Goal: Task Accomplishment & Management: Manage account settings

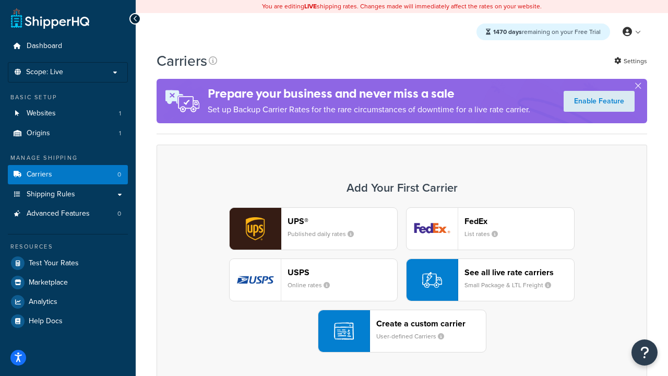
click at [402, 280] on div "UPS® Published daily rates FedEx List rates USPS Online rates See all live rate…" at bounding box center [401, 279] width 468 height 145
click at [519, 221] on header "FedEx" at bounding box center [519, 221] width 110 height 10
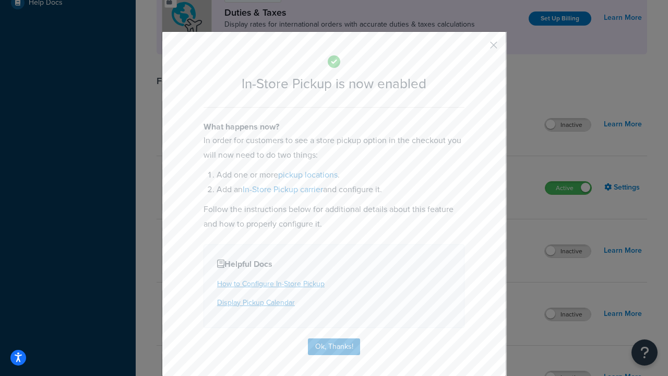
click at [478, 49] on button "button" at bounding box center [478, 48] width 3 height 3
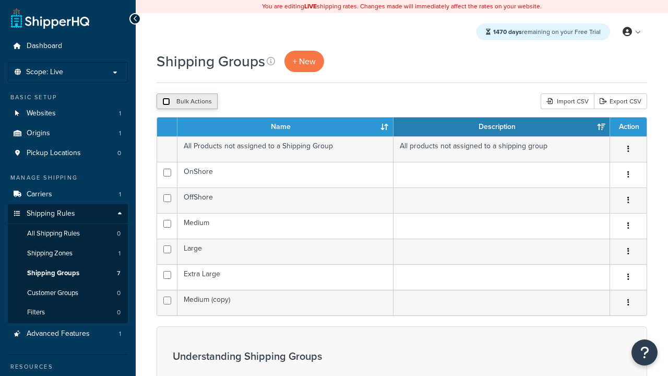
click at [166, 102] on input "checkbox" at bounding box center [166, 102] width 8 height 8
checkbox input "true"
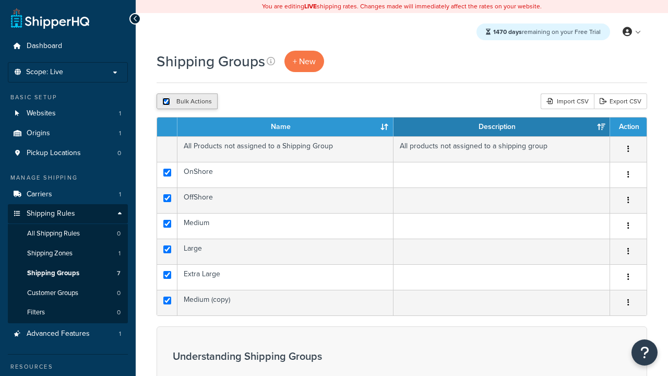
checkbox input "true"
click at [281, 102] on button "Delete" at bounding box center [278, 101] width 36 height 16
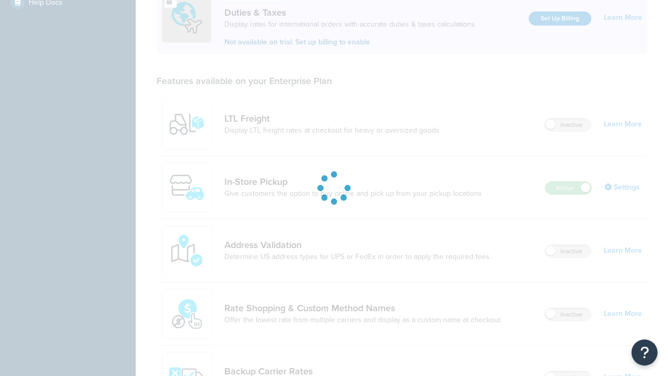
scroll to position [318, 0]
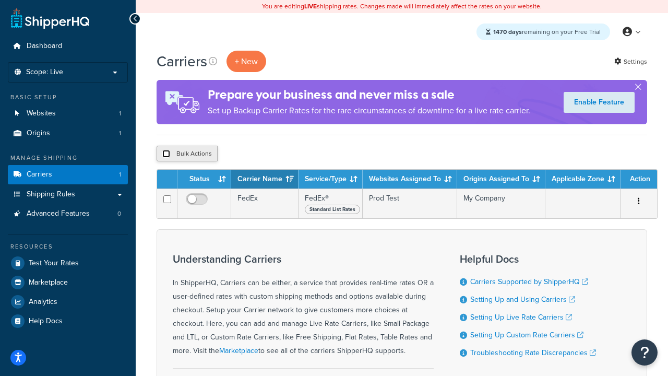
click at [166, 154] on input "checkbox" at bounding box center [166, 154] width 8 height 8
checkbox input "true"
click at [281, 154] on button "Delete" at bounding box center [278, 154] width 36 height 16
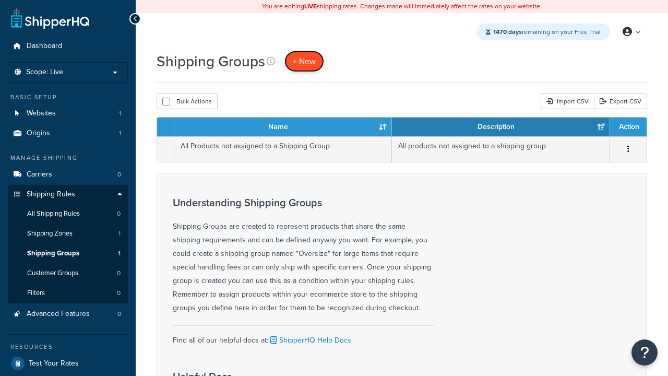
click at [304, 61] on span "+ New" at bounding box center [304, 61] width 23 height 12
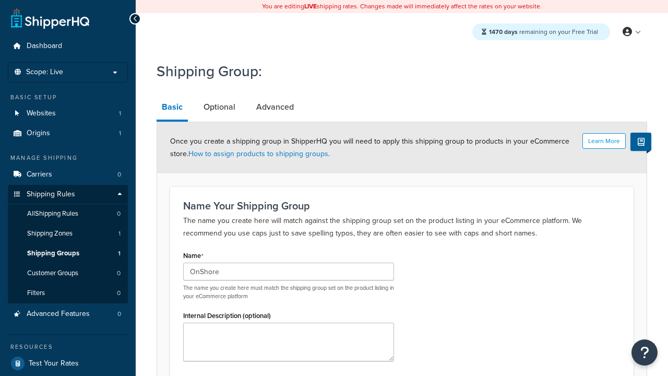
scroll to position [102, 0]
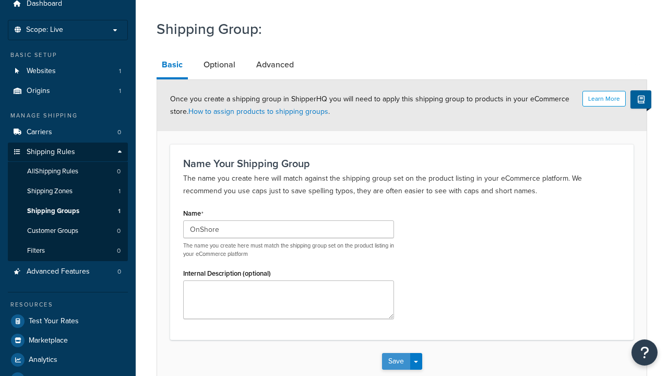
type input "OnShore"
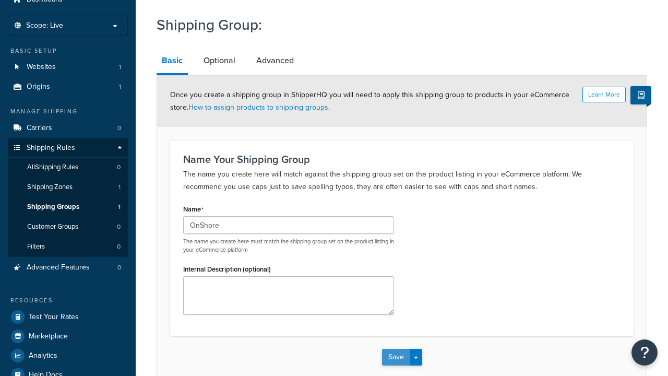
click at [395, 348] on button "Save" at bounding box center [396, 356] width 28 height 17
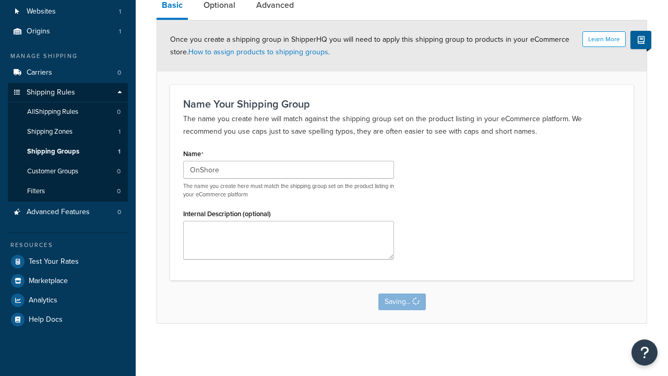
scroll to position [0, 0]
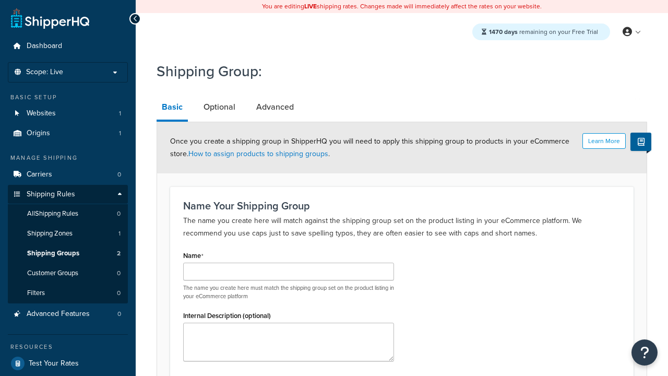
scroll to position [102, 0]
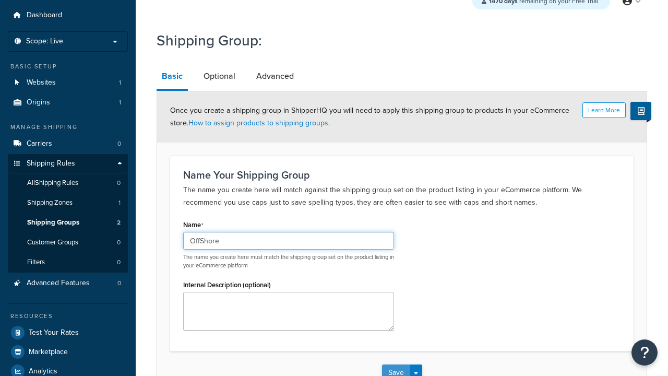
type input "OffShore"
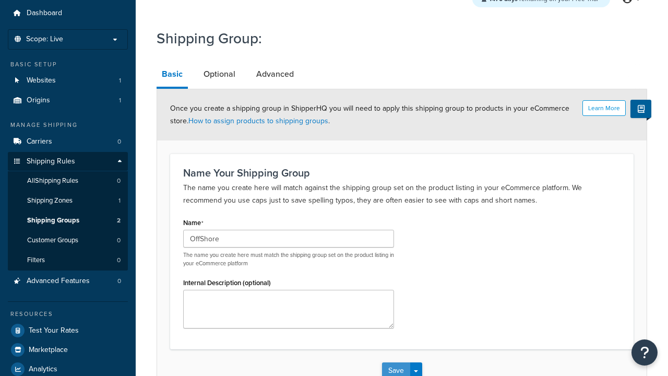
click at [395, 362] on button "Save" at bounding box center [396, 370] width 28 height 17
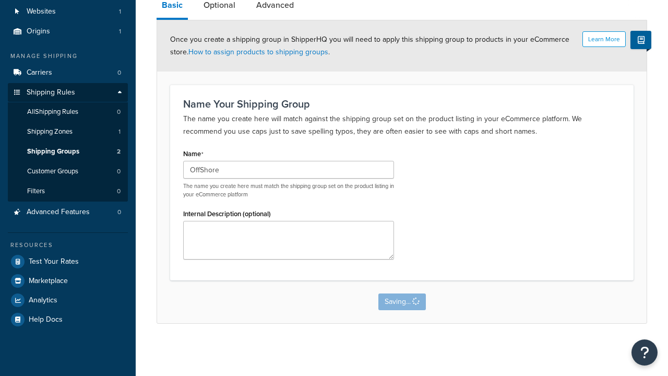
scroll to position [0, 0]
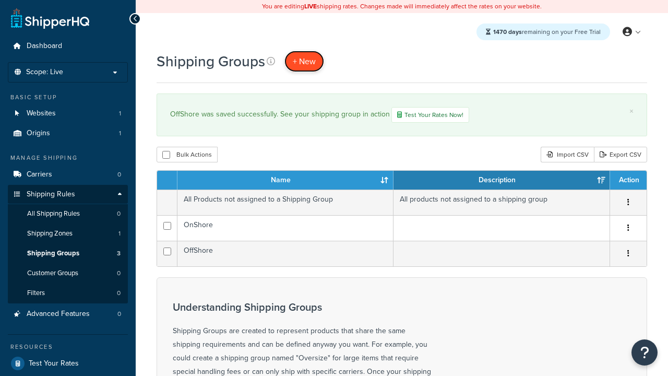
click at [304, 61] on span "+ New" at bounding box center [304, 61] width 23 height 12
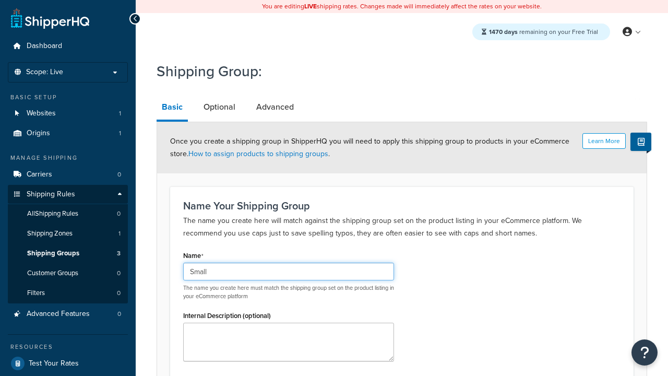
scroll to position [102, 0]
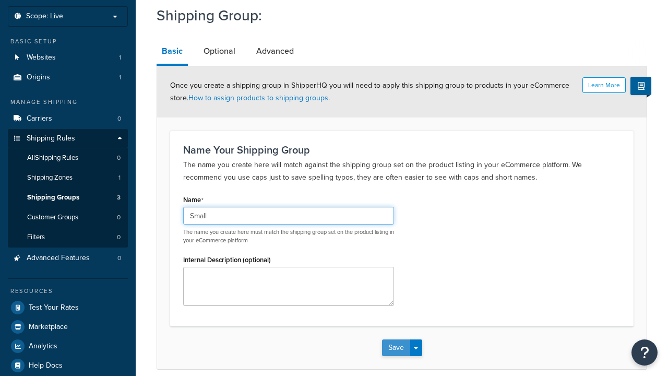
type input "Small"
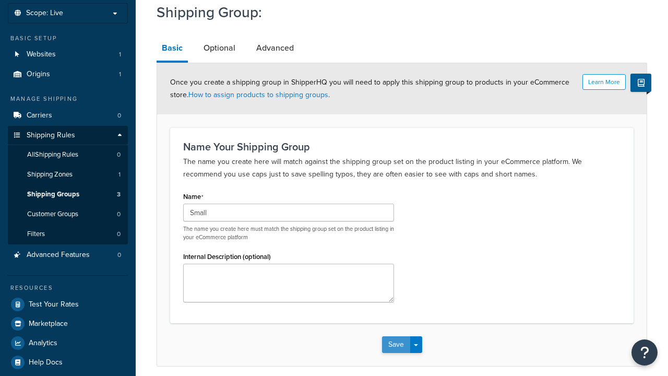
click at [395, 336] on button "Save" at bounding box center [396, 344] width 28 height 17
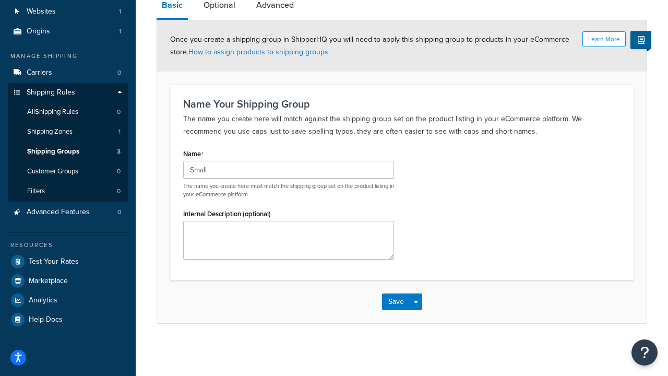
scroll to position [0, 0]
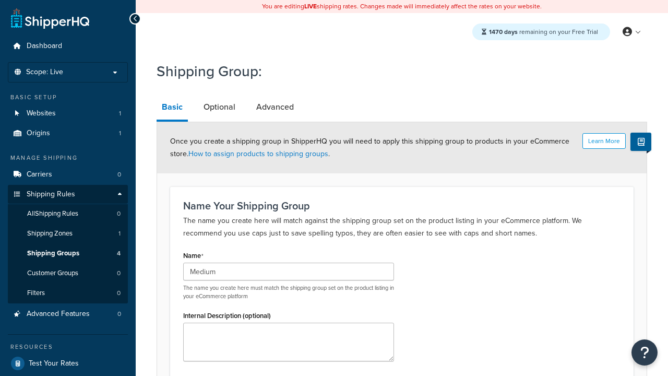
type input "Medium"
type input "Large"
type input "Extra Large"
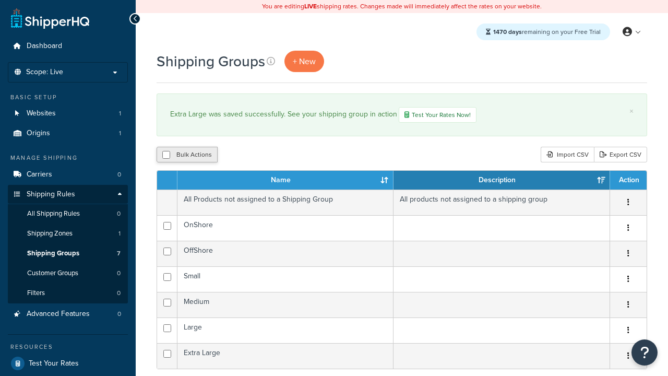
click at [187, 155] on button "Bulk Actions" at bounding box center [187, 155] width 61 height 16
checkbox input "true"
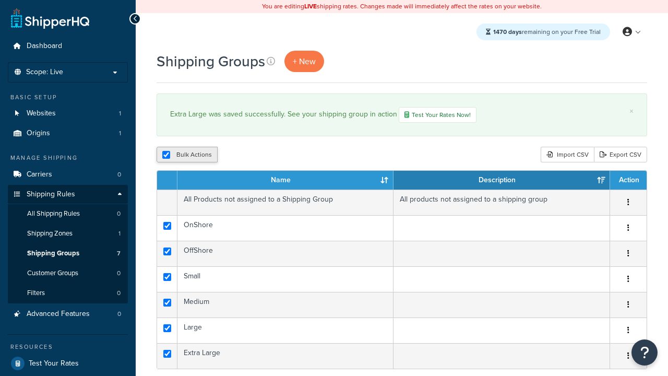
checkbox input "true"
click at [239, 155] on button "Duplicate" at bounding box center [239, 155] width 44 height 16
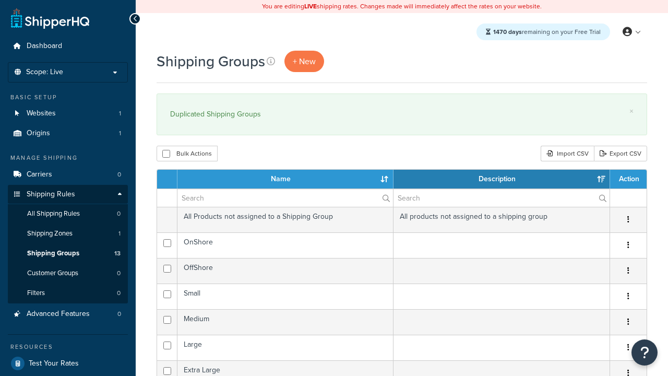
select select "15"
